Goal: Find specific page/section: Find specific page/section

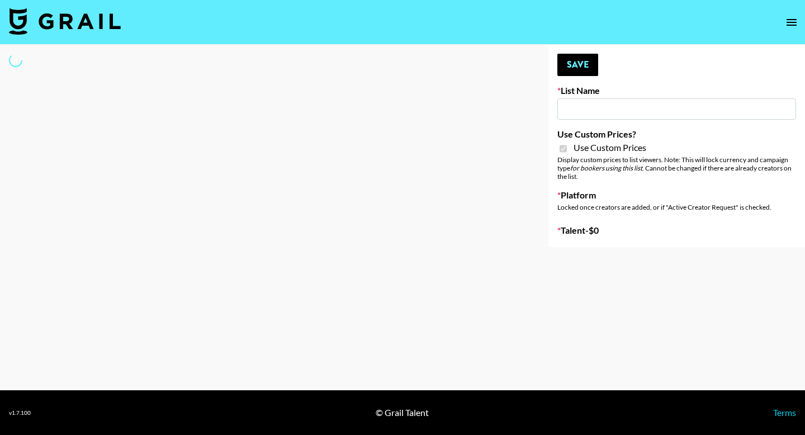
type input "Nippies"
checkbox input "true"
select select "Brand"
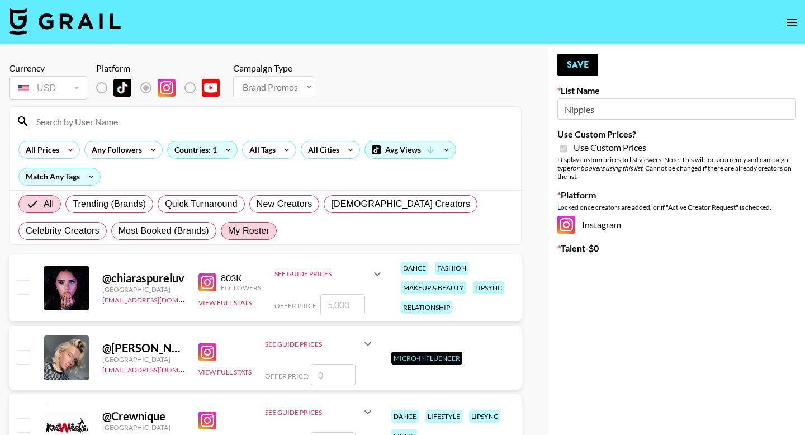
click at [240, 234] on span "My Roster" at bounding box center [248, 230] width 41 height 13
click at [228, 231] on input "My Roster" at bounding box center [228, 231] width 0 height 0
radio input "true"
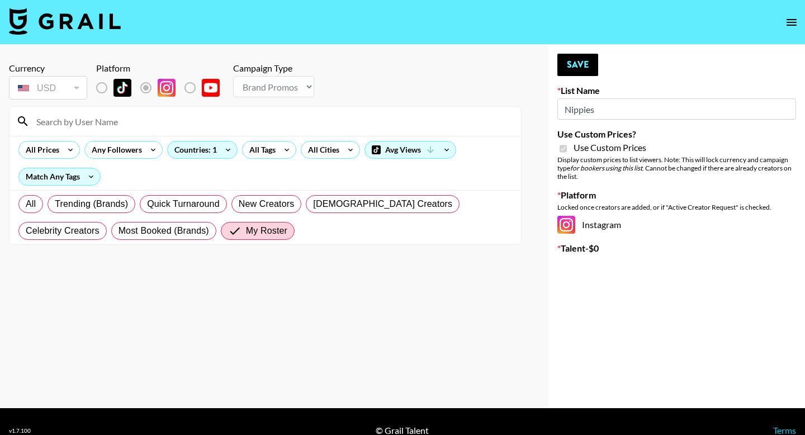
scroll to position [18, 0]
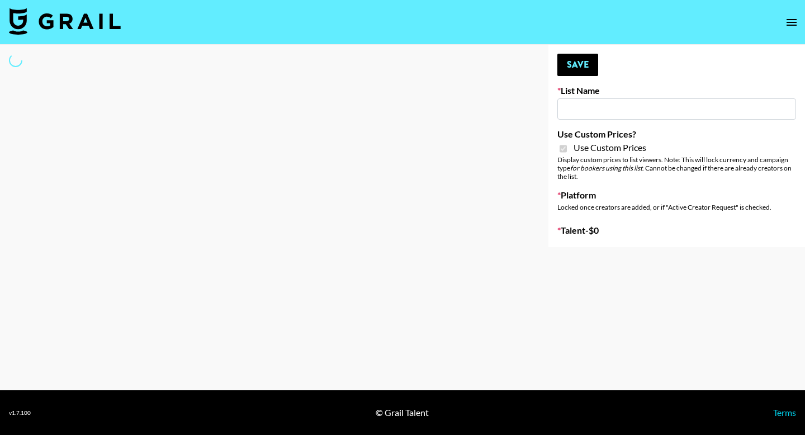
type input "Nippies"
checkbox input "true"
select select "Brand"
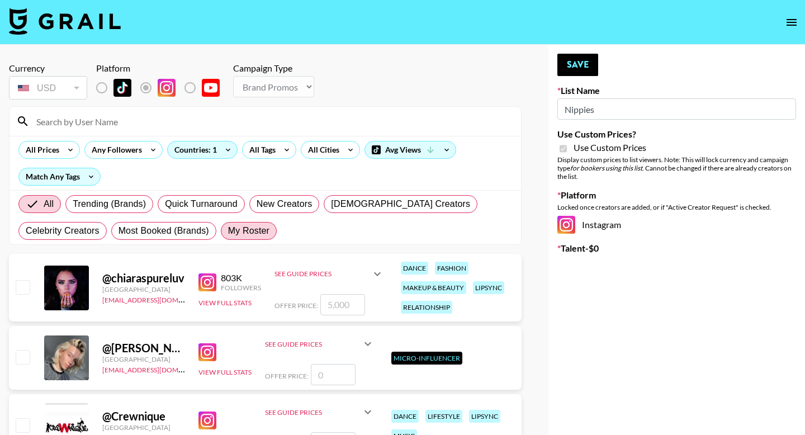
click at [244, 228] on span "My Roster" at bounding box center [248, 230] width 41 height 13
click at [228, 231] on input "My Roster" at bounding box center [228, 231] width 0 height 0
radio input "true"
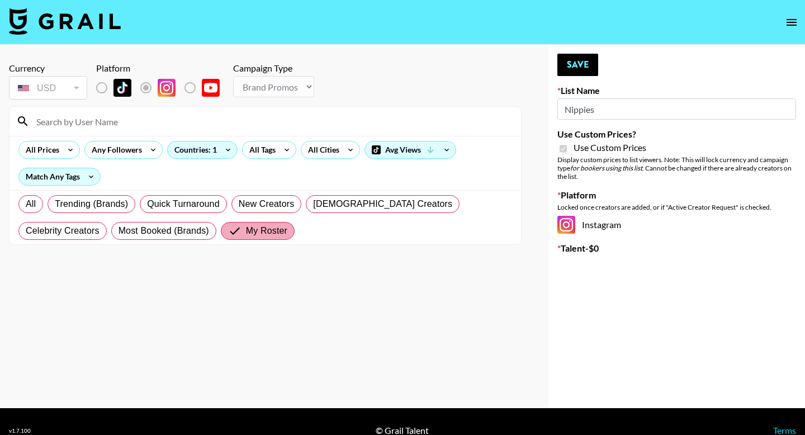
scroll to position [18, 0]
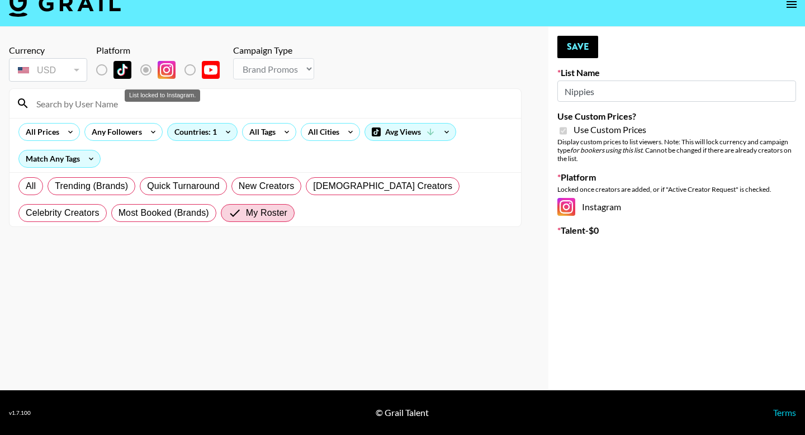
click at [101, 73] on label "List locked to Instagram." at bounding box center [110, 69] width 41 height 23
click at [228, 218] on input "My Roster" at bounding box center [237, 212] width 18 height 13
click at [130, 110] on input at bounding box center [272, 103] width 485 height 18
click at [21, 104] on icon at bounding box center [22, 103] width 13 height 13
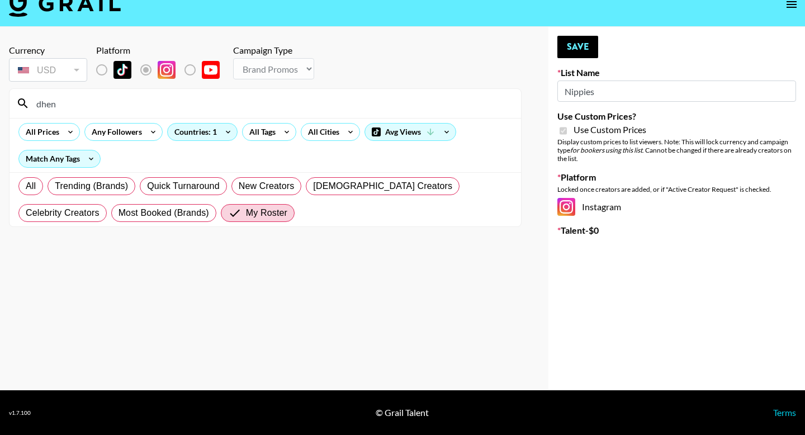
click at [67, 104] on input "dhen" at bounding box center [272, 103] width 485 height 18
type input "d"
type input "dennyse"
click at [20, 105] on icon at bounding box center [23, 103] width 10 height 10
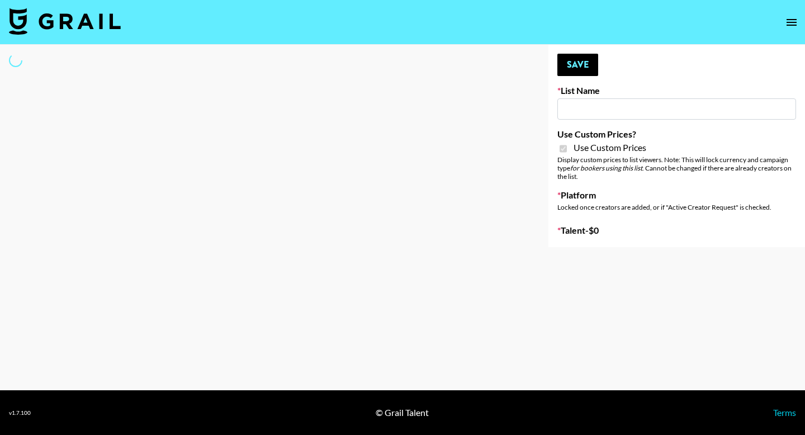
select select "Brand"
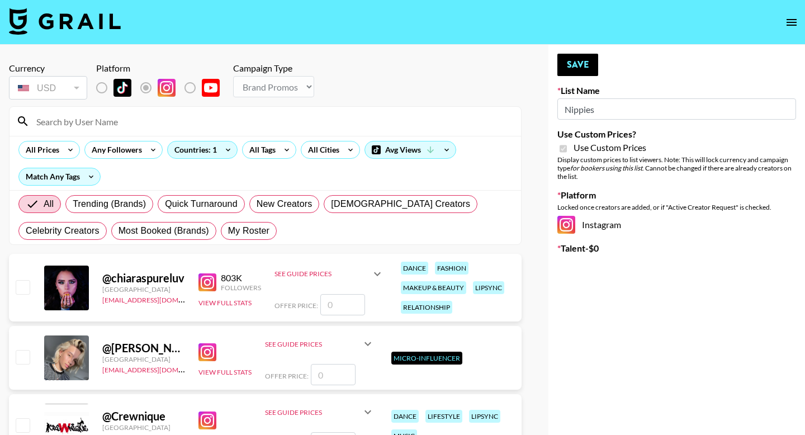
type input "Nippies"
checkbox input "true"
click at [250, 230] on span "My Roster" at bounding box center [248, 230] width 41 height 13
click at [228, 231] on input "My Roster" at bounding box center [228, 231] width 0 height 0
radio input "true"
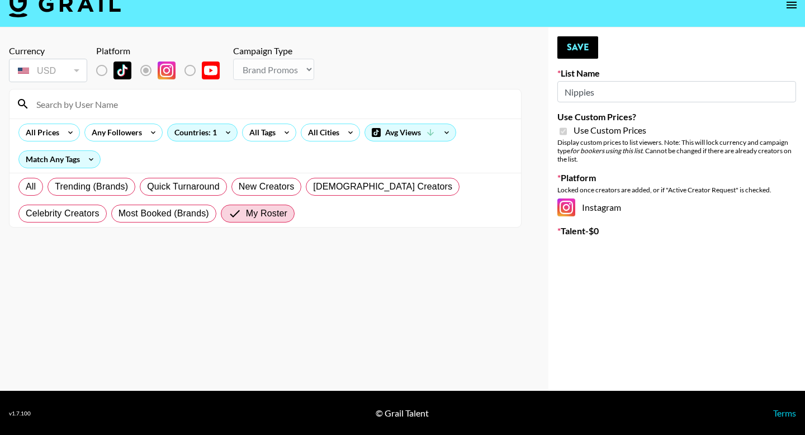
scroll to position [18, 0]
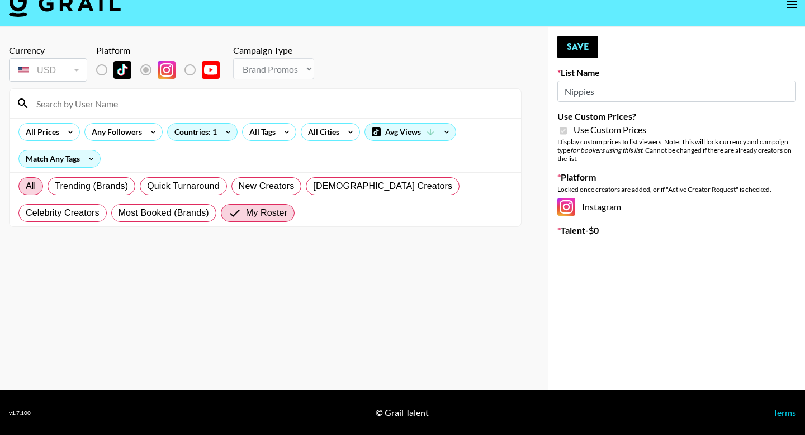
click at [34, 189] on span "All" at bounding box center [31, 185] width 10 height 13
click at [26, 186] on input "All" at bounding box center [26, 186] width 0 height 0
radio input "true"
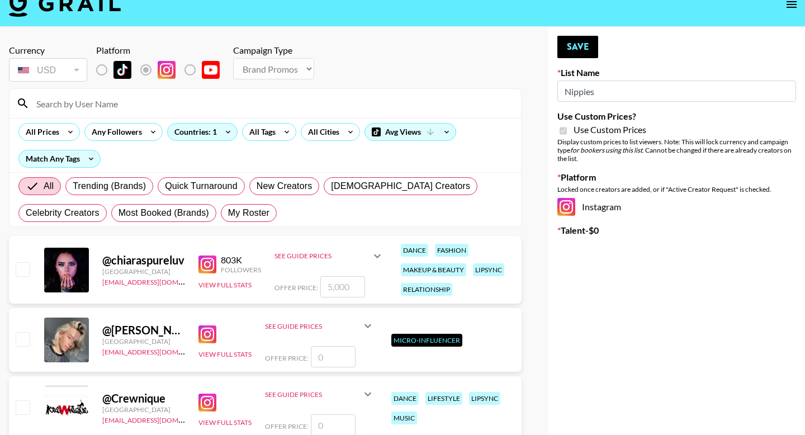
click at [149, 108] on input at bounding box center [272, 103] width 485 height 18
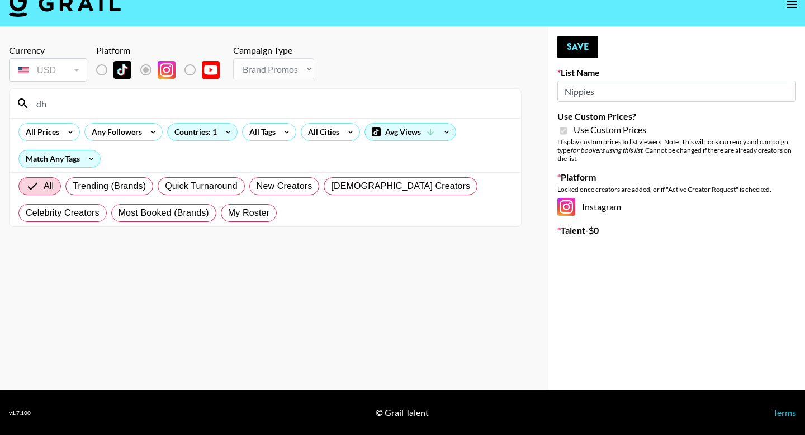
type input "d"
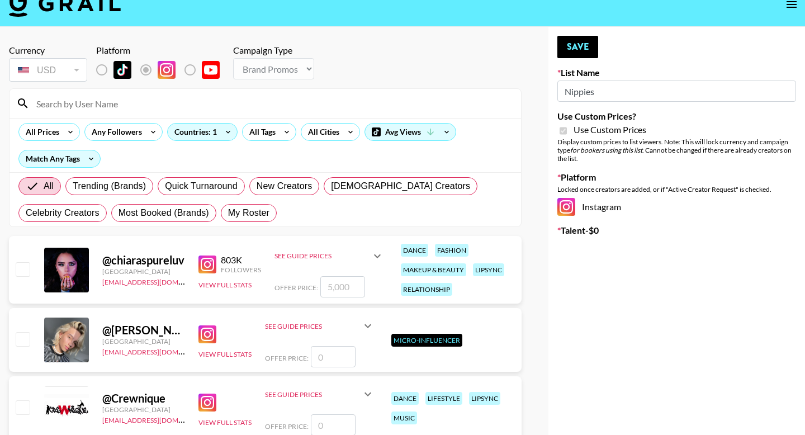
scroll to position [14, 0]
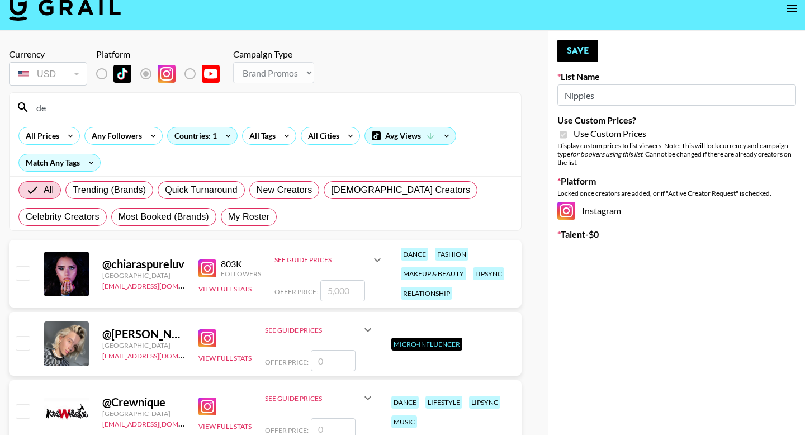
type input "den"
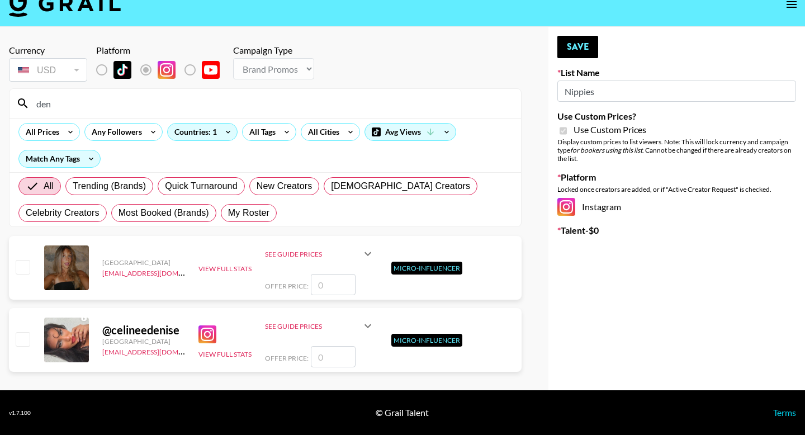
scroll to position [0, 0]
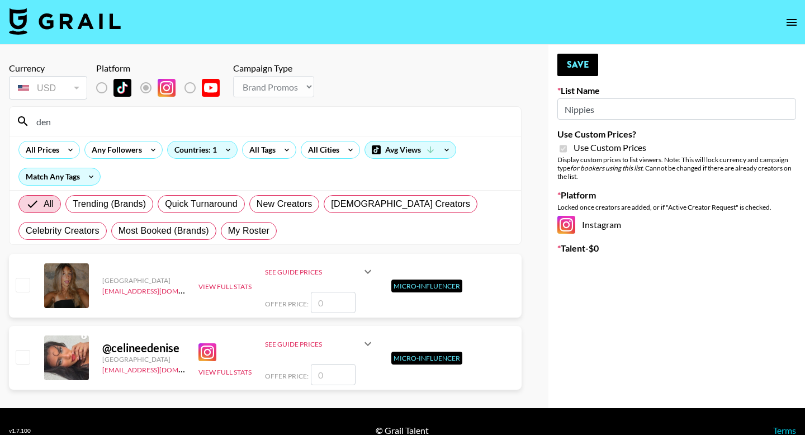
click at [46, 124] on input "den" at bounding box center [272, 121] width 485 height 18
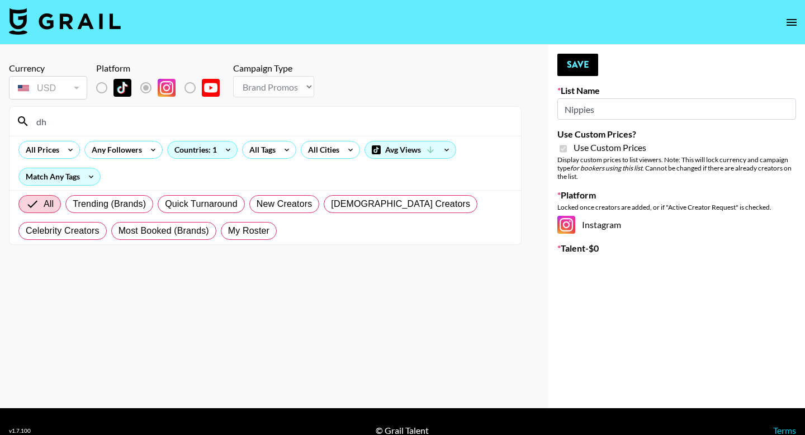
type input "d"
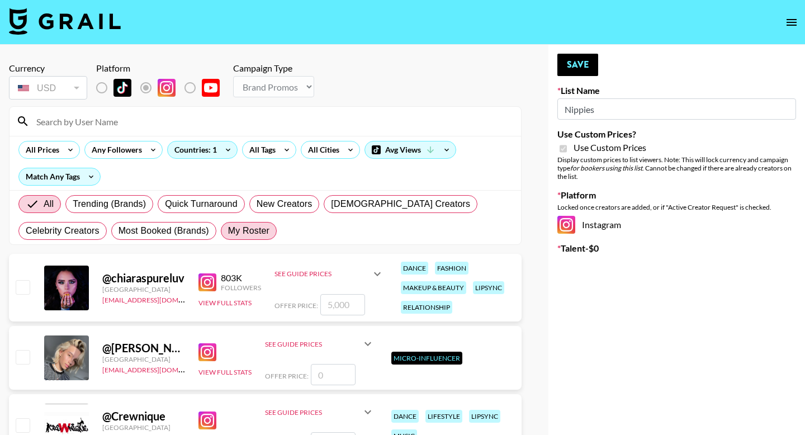
click at [265, 236] on span "My Roster" at bounding box center [248, 230] width 41 height 13
click at [228, 231] on input "My Roster" at bounding box center [228, 231] width 0 height 0
radio input "true"
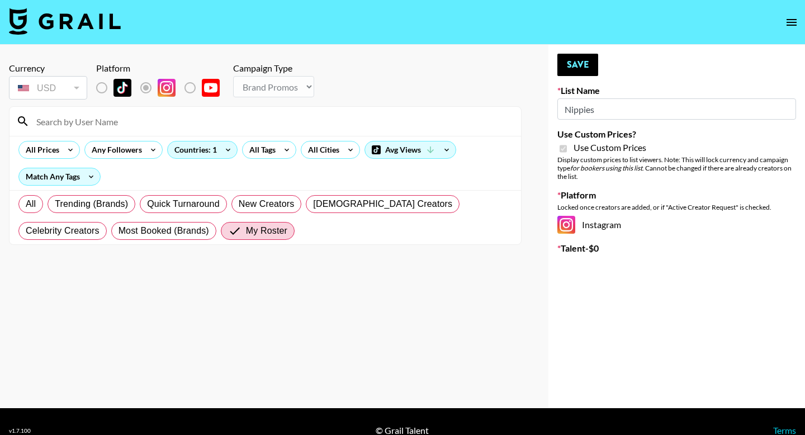
click at [790, 26] on icon "open drawer" at bounding box center [791, 22] width 13 height 13
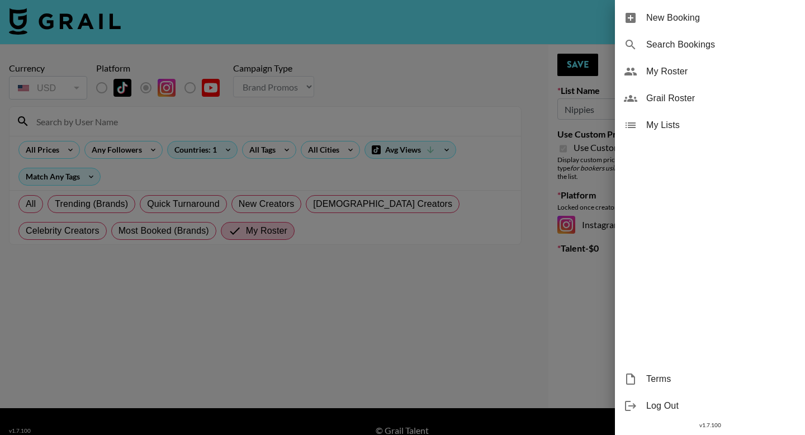
click at [666, 82] on div "My Roster" at bounding box center [710, 71] width 190 height 27
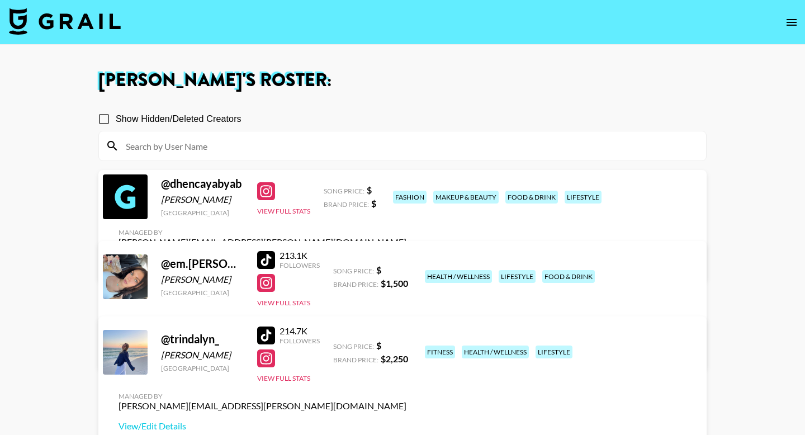
click at [198, 189] on div "@ dhencayabyab" at bounding box center [202, 184] width 83 height 14
copy div "dhencayabyab"
click at [192, 190] on div "@ dhencayabyab" at bounding box center [202, 184] width 83 height 14
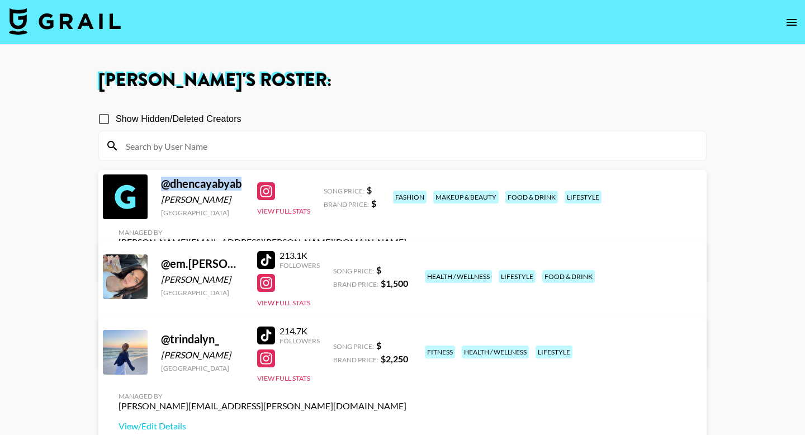
click at [192, 190] on div "@ dhencayabyab" at bounding box center [202, 184] width 83 height 14
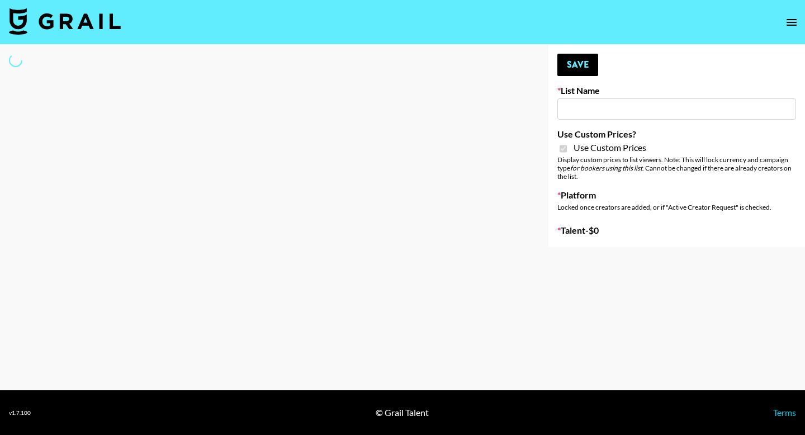
type input "Nippies"
checkbox input "true"
select select "Brand"
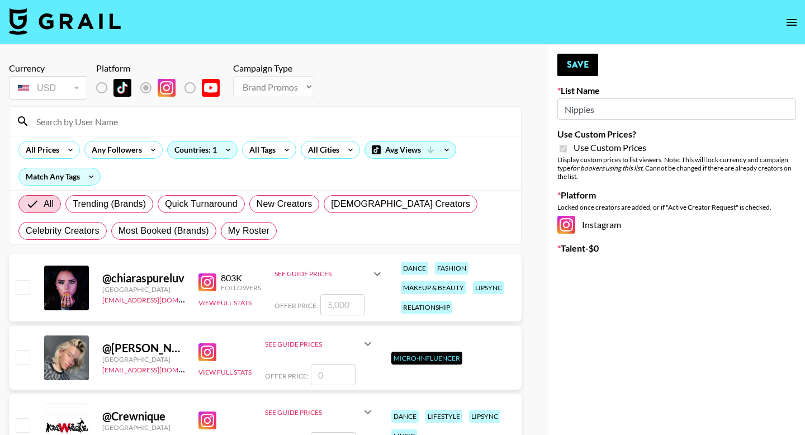
click at [178, 121] on input at bounding box center [272, 121] width 485 height 18
paste input "@dhencayabyab"
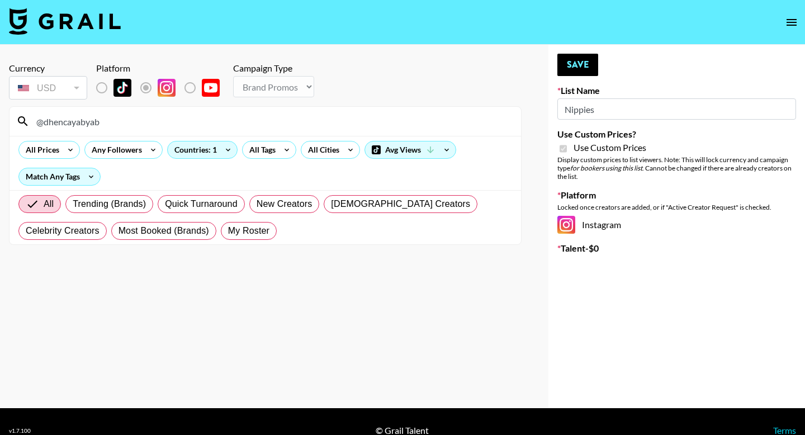
click at [44, 124] on input "@dhencayabyab" at bounding box center [272, 121] width 485 height 18
type input "dhencayabyab"
click at [171, 125] on input "dhencayabyab" at bounding box center [272, 121] width 485 height 18
click at [249, 234] on span "My Roster" at bounding box center [248, 230] width 41 height 13
click at [228, 231] on input "My Roster" at bounding box center [228, 231] width 0 height 0
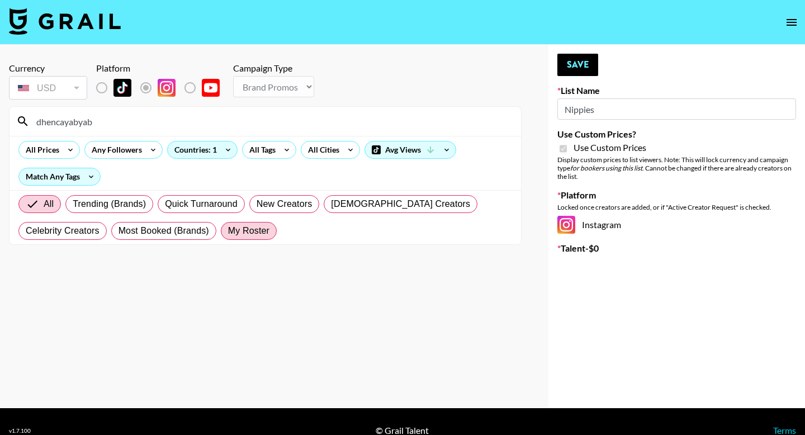
radio input "true"
click at [37, 208] on label "All" at bounding box center [30, 204] width 25 height 18
click at [26, 204] on input "All" at bounding box center [26, 204] width 0 height 0
radio input "true"
